Goal: Check status

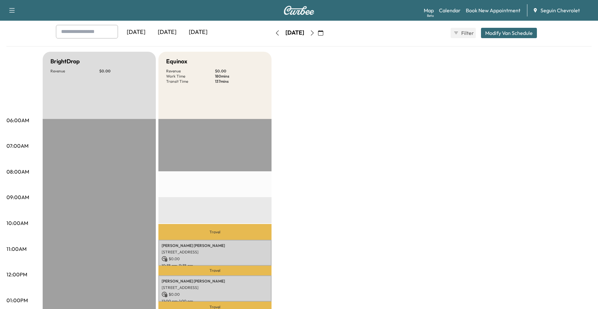
scroll to position [32, 0]
click at [272, 32] on button "button" at bounding box center [277, 33] width 11 height 10
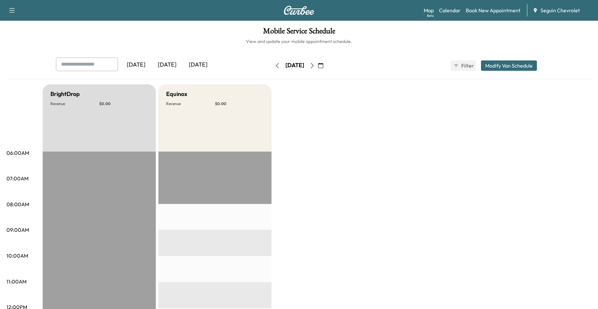
click at [272, 66] on button "button" at bounding box center [277, 65] width 11 height 10
click at [272, 66] on div "[DATE]" at bounding box center [295, 65] width 46 height 10
click at [272, 66] on button "button" at bounding box center [277, 65] width 11 height 10
click at [275, 66] on icon "button" at bounding box center [277, 65] width 5 height 5
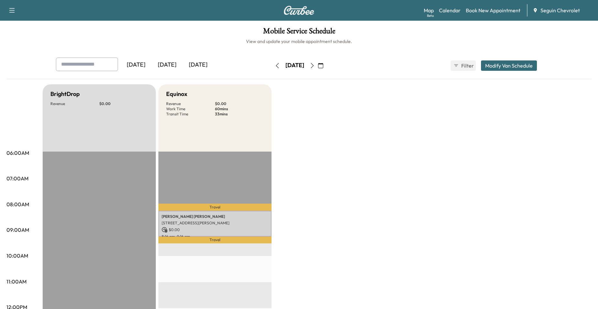
click at [326, 70] on button "button" at bounding box center [320, 65] width 11 height 10
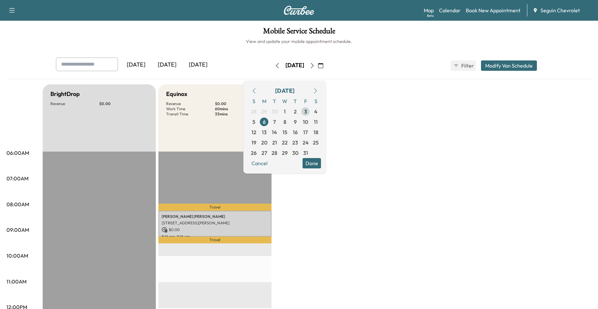
click at [310, 111] on span "3" at bounding box center [305, 111] width 10 height 10
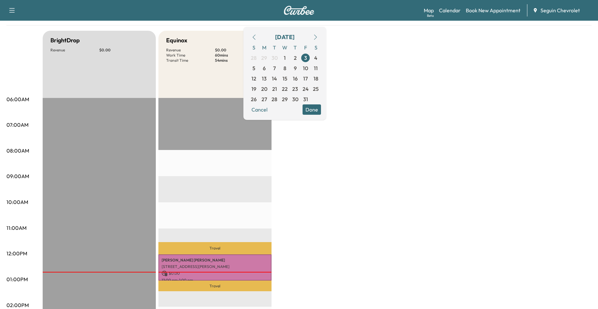
scroll to position [65, 0]
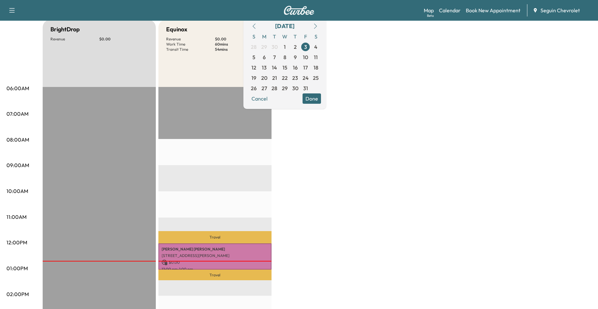
click at [225, 151] on div "Travel [PERSON_NAME] [STREET_ADDRESS][PERSON_NAME] $ 0.00 12:00 pm - 1:00 pm Tr…" at bounding box center [214, 295] width 113 height 417
click at [242, 241] on p "Travel" at bounding box center [214, 237] width 113 height 12
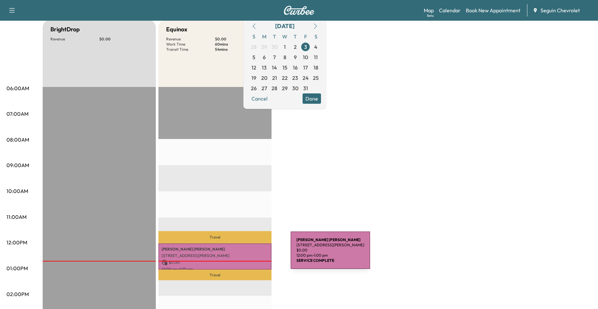
click at [242, 254] on p "[STREET_ADDRESS][PERSON_NAME]" at bounding box center [215, 255] width 107 height 5
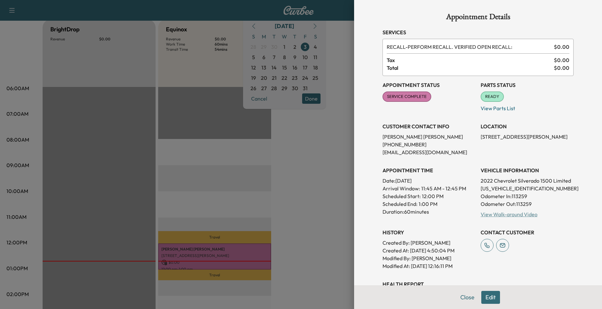
click at [512, 212] on link "View Walk-around Video" at bounding box center [509, 214] width 57 height 6
click at [159, 142] on div at bounding box center [301, 154] width 602 height 309
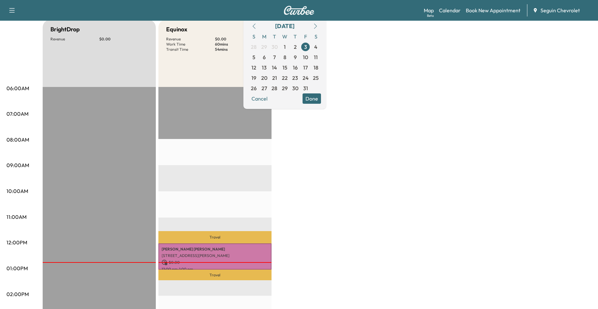
click at [126, 130] on div "EST Start" at bounding box center [99, 295] width 113 height 417
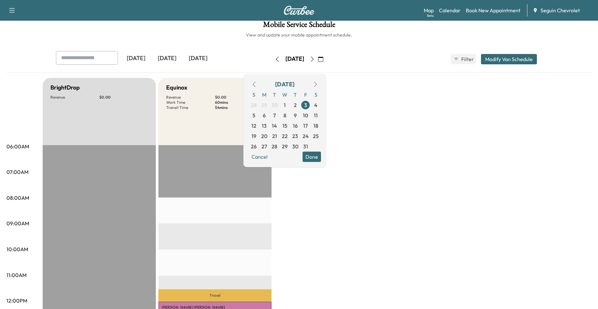
scroll to position [0, 0]
